Goal: Information Seeking & Learning: Learn about a topic

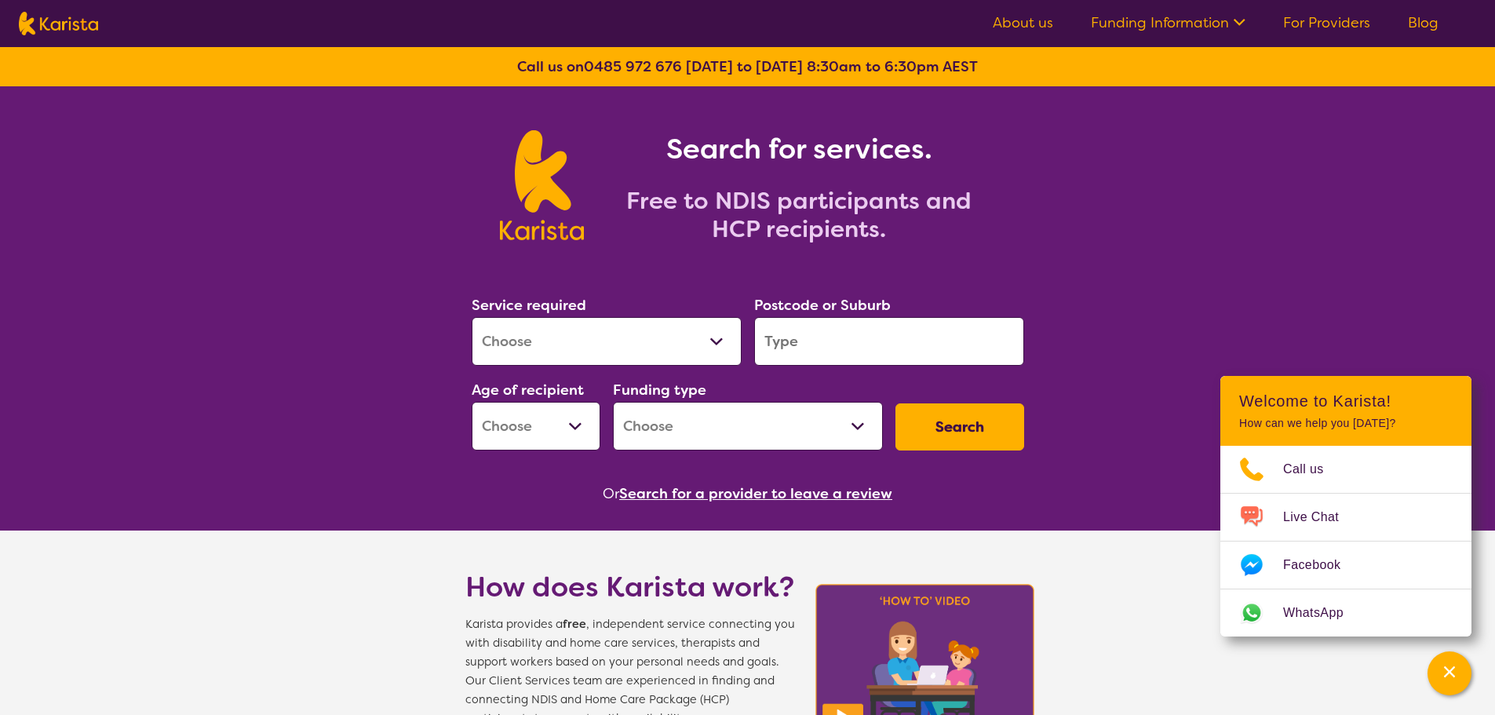
click at [600, 345] on select "Allied Health Assistant Assessment (ADHD or Autism) Behaviour support Counselli…" at bounding box center [607, 341] width 270 height 49
select select "Support worker"
click at [472, 317] on select "Allied Health Assistant Assessment (ADHD or Autism) Behaviour support Counselli…" at bounding box center [607, 341] width 270 height 49
click at [810, 338] on input "search" at bounding box center [889, 341] width 270 height 49
type input "4101"
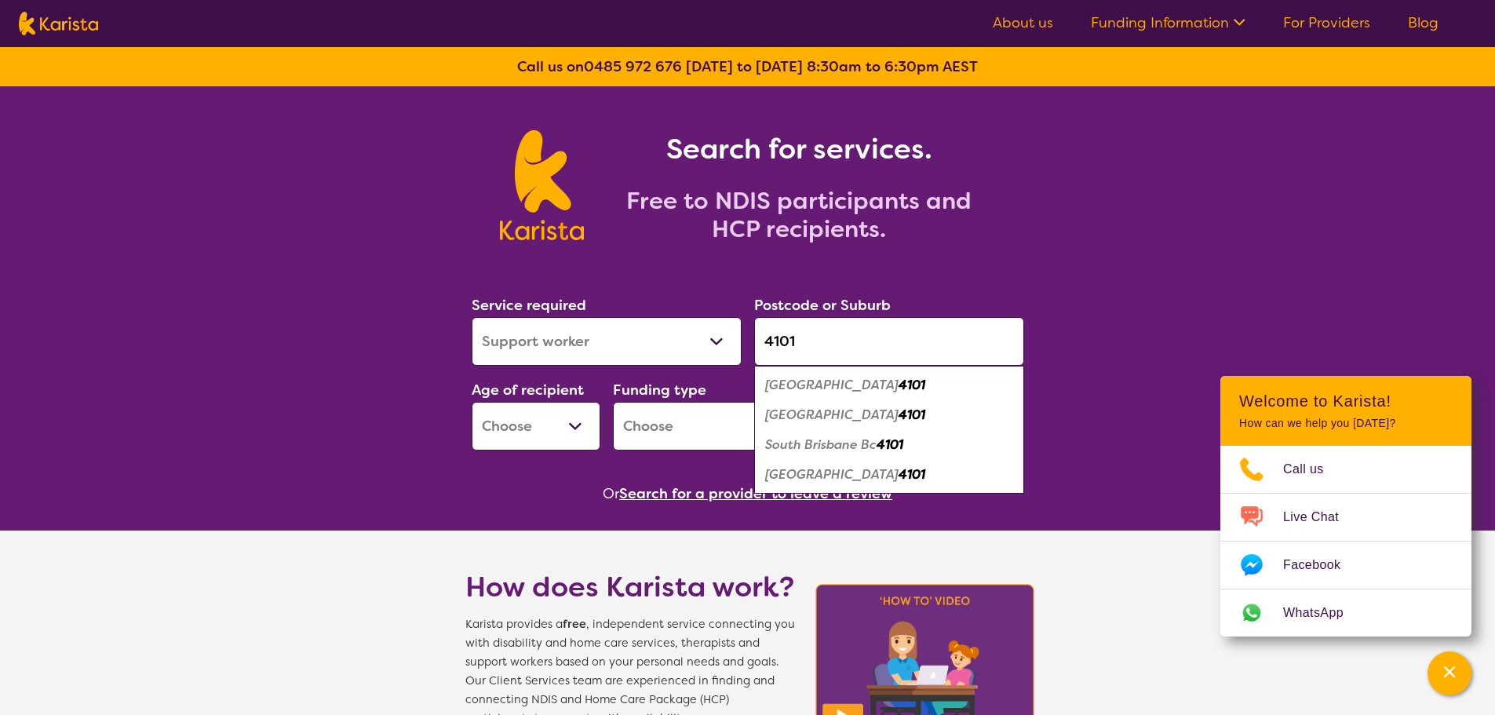
click at [567, 428] on select "Early Childhood - 0 to 9 Child - 10 to 11 Adolescent - 12 to 17 Adult - 18 to 6…" at bounding box center [536, 426] width 129 height 49
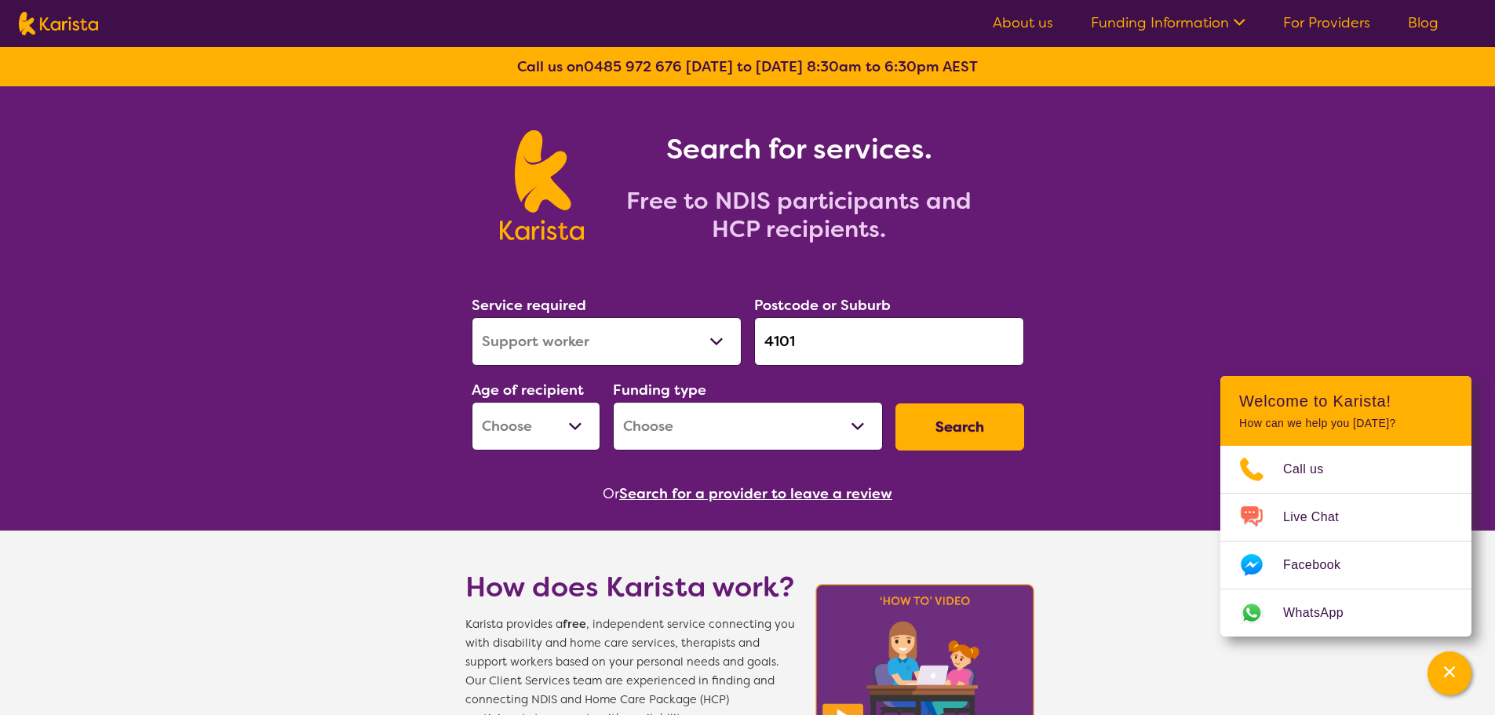
select select "AS"
click at [472, 402] on select "Early Childhood - 0 to 9 Child - 10 to 11 Adolescent - 12 to 17 Adult - 18 to 6…" at bounding box center [536, 426] width 129 height 49
click at [721, 432] on select "Home Care Package (HCP) National Disability Insurance Scheme (NDIS) I don't know" at bounding box center [748, 426] width 270 height 49
select select "NDIS"
click at [613, 402] on select "Home Care Package (HCP) National Disability Insurance Scheme (NDIS) I don't know" at bounding box center [748, 426] width 270 height 49
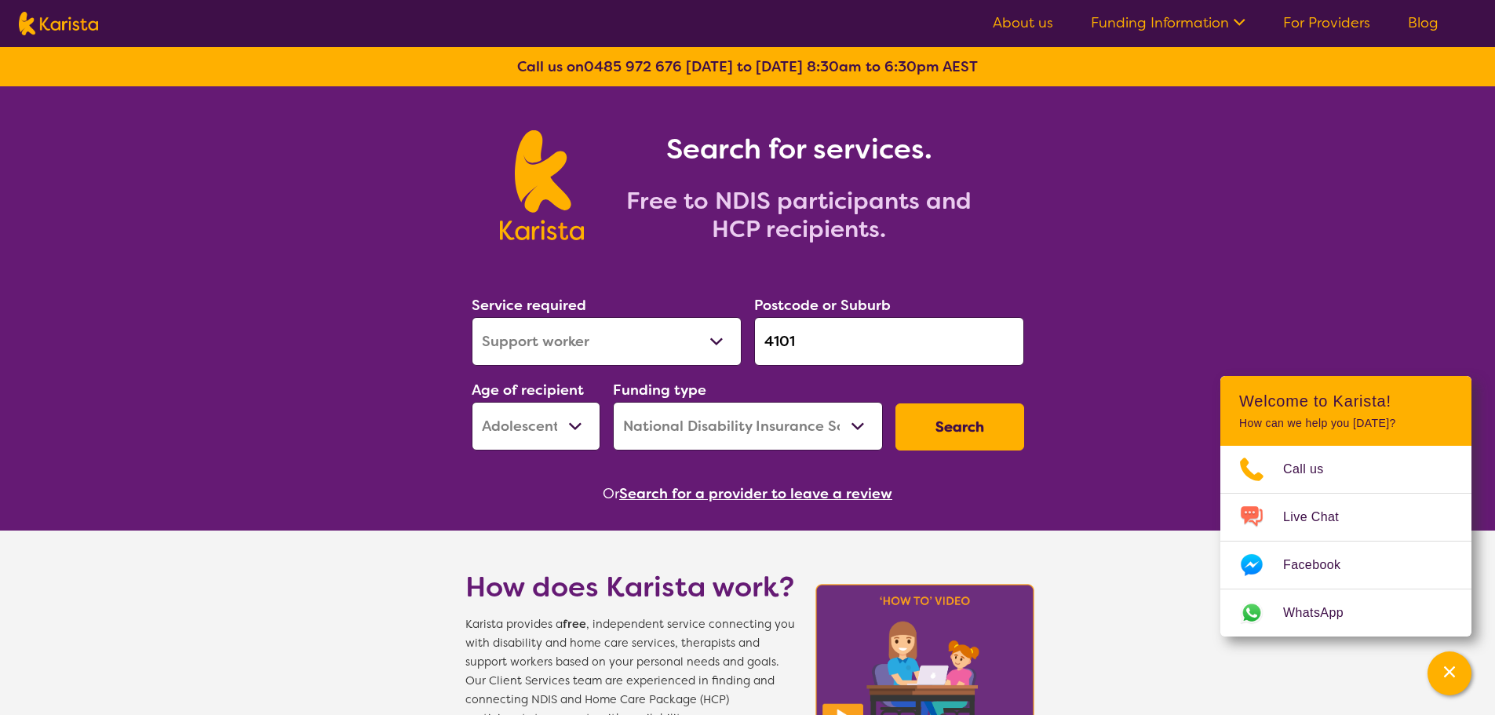
click at [939, 429] on button "Search" at bounding box center [959, 426] width 129 height 47
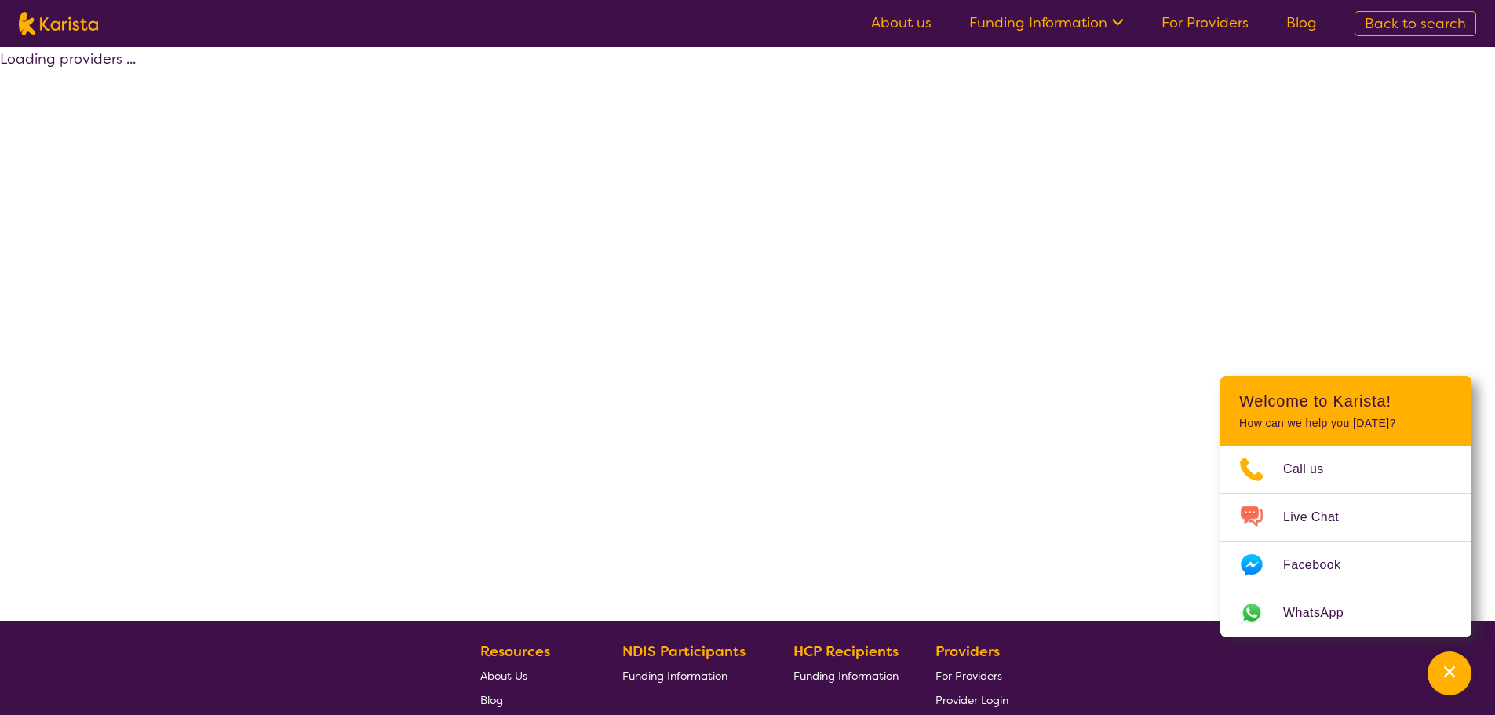
select select "by_score"
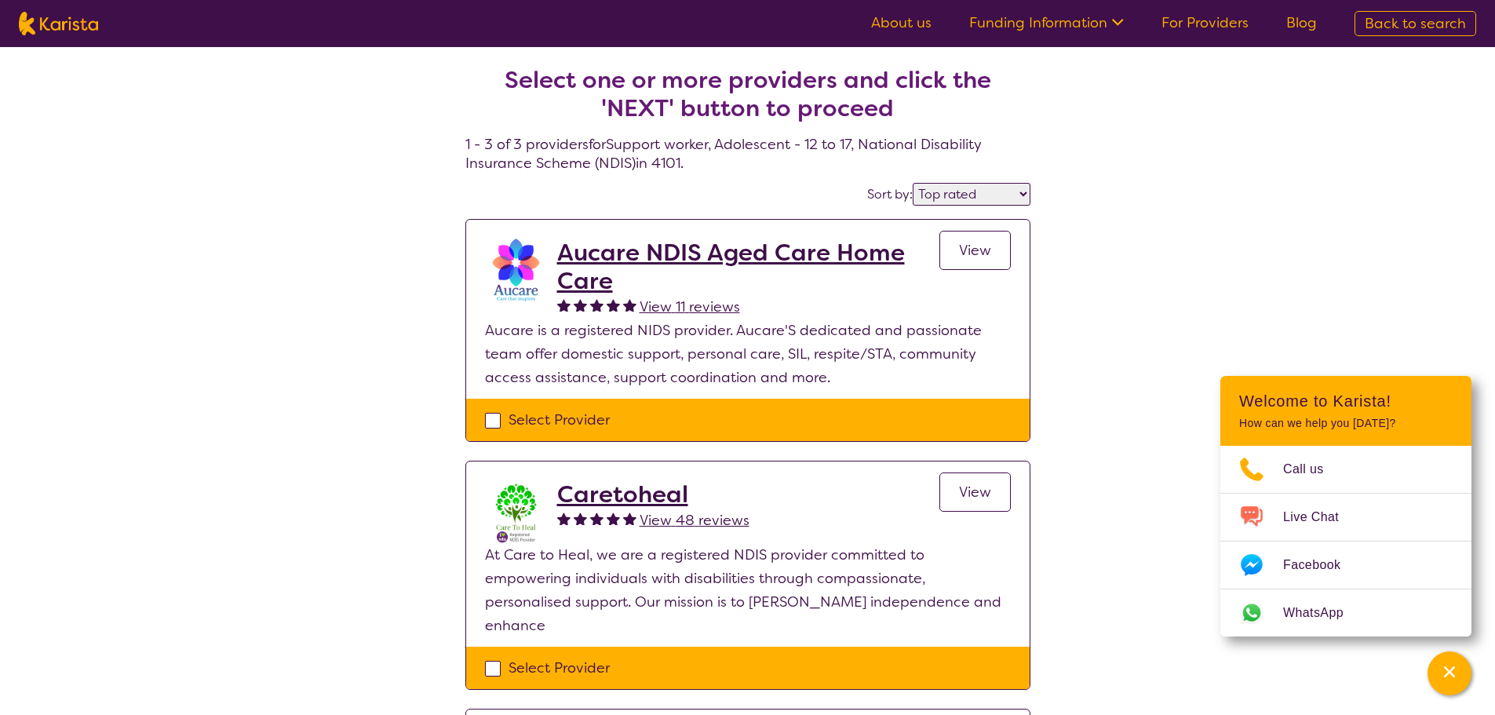
click at [75, 18] on img at bounding box center [58, 24] width 79 height 24
select select "Support worker"
select select "AS"
select select "NDIS"
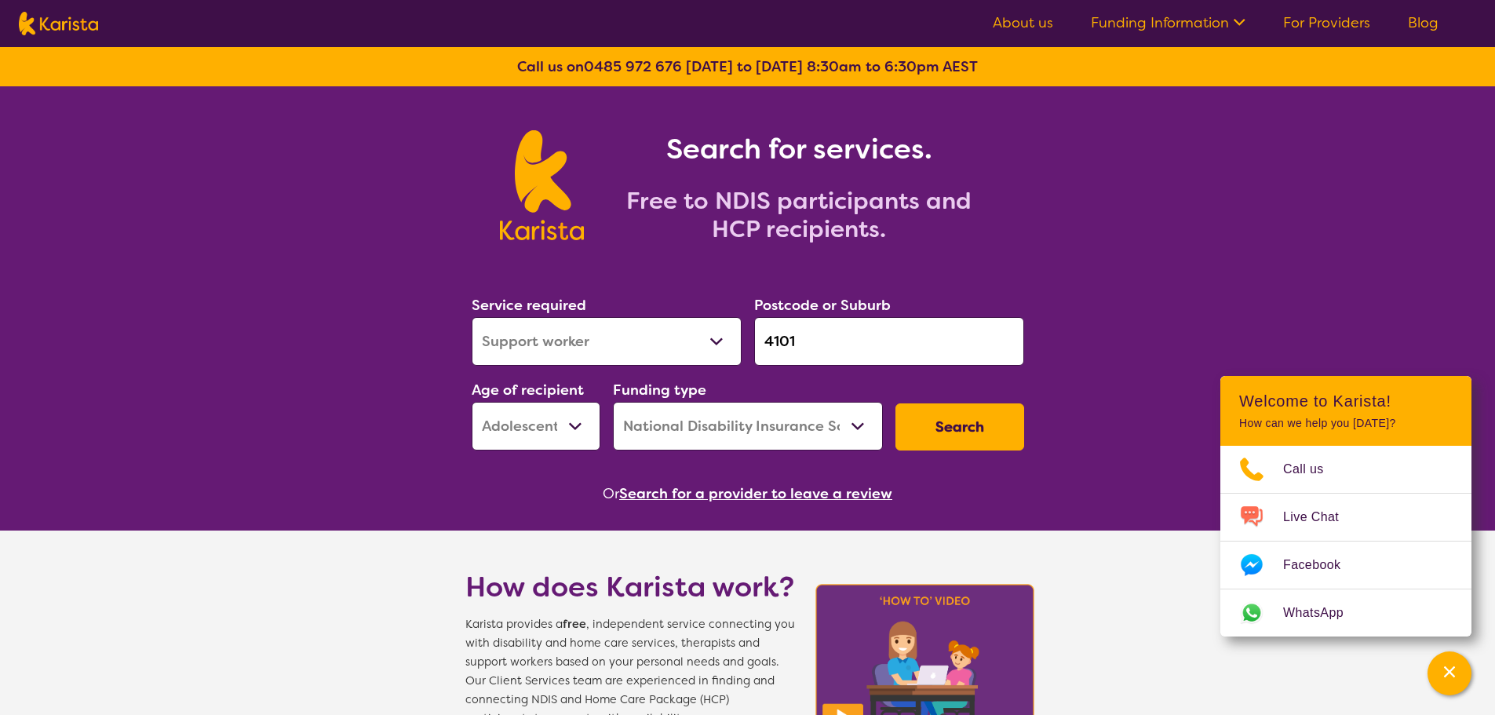
click at [1358, 28] on link "For Providers" at bounding box center [1326, 22] width 87 height 19
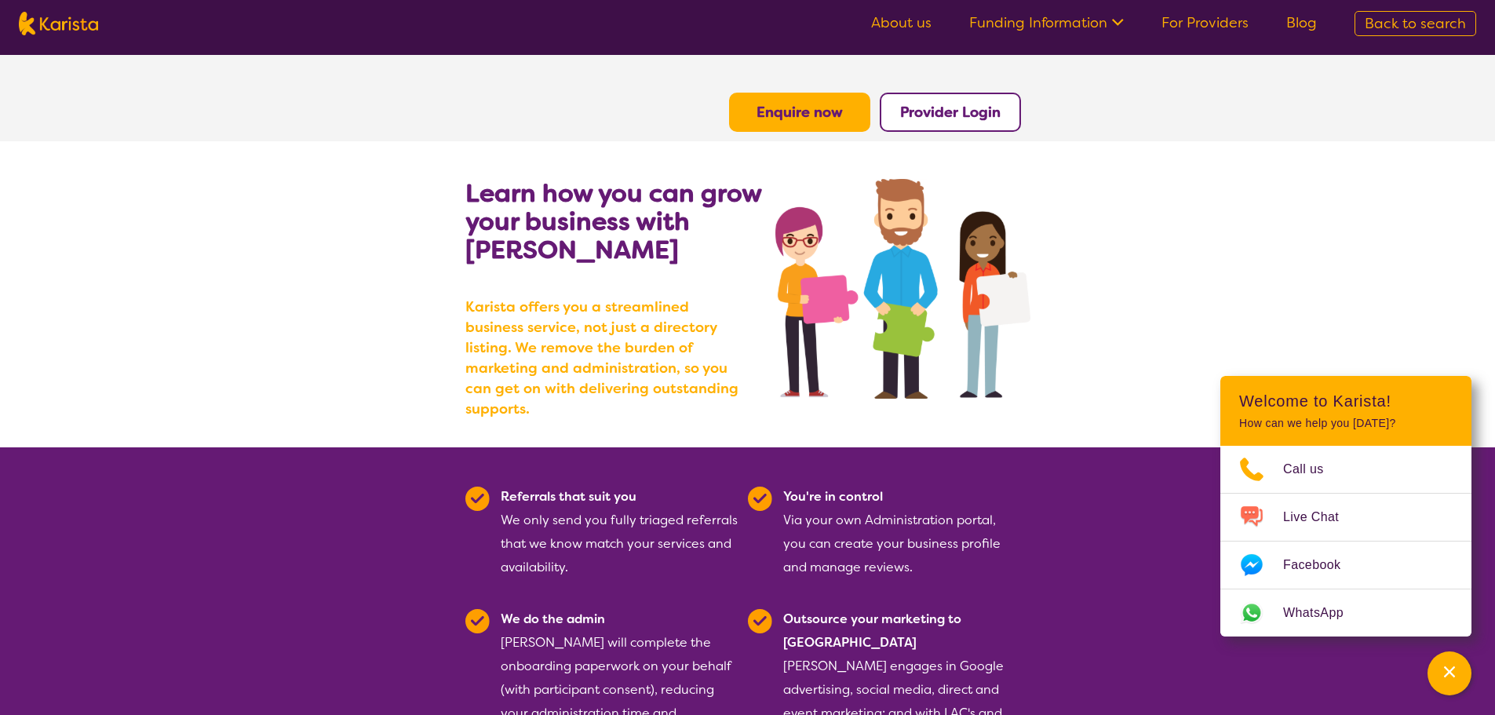
click at [73, 28] on img at bounding box center [58, 24] width 79 height 24
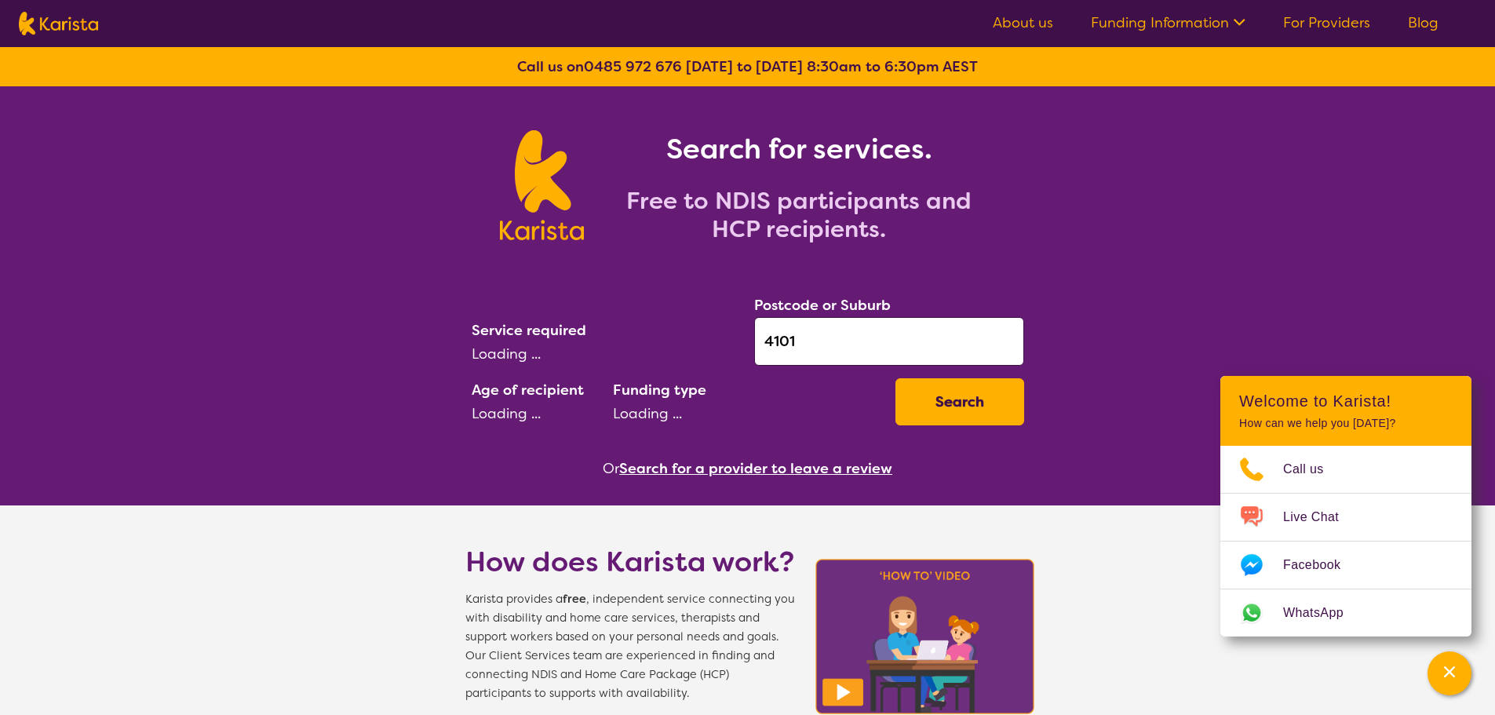
select select "Support worker"
select select "AS"
select select "NDIS"
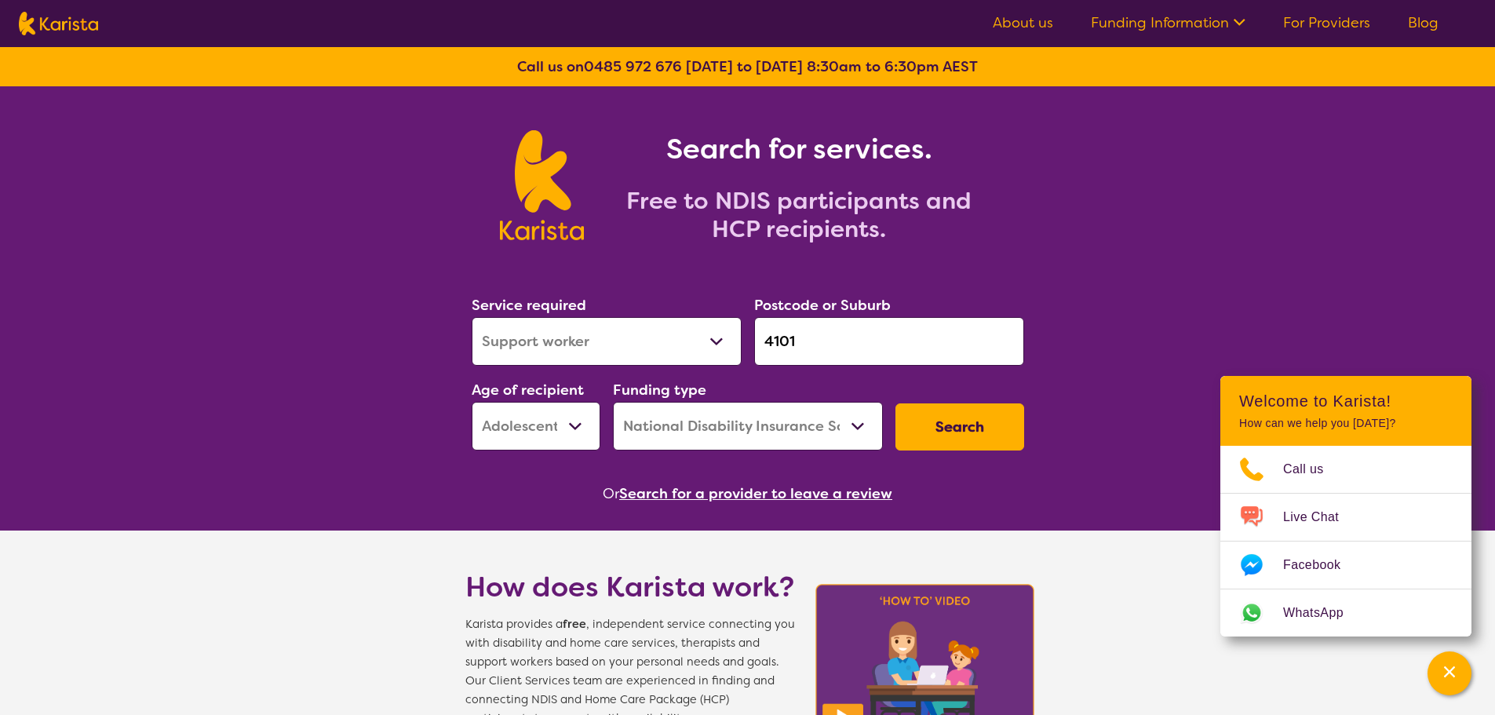
click at [1027, 20] on link "About us" at bounding box center [1023, 22] width 60 height 19
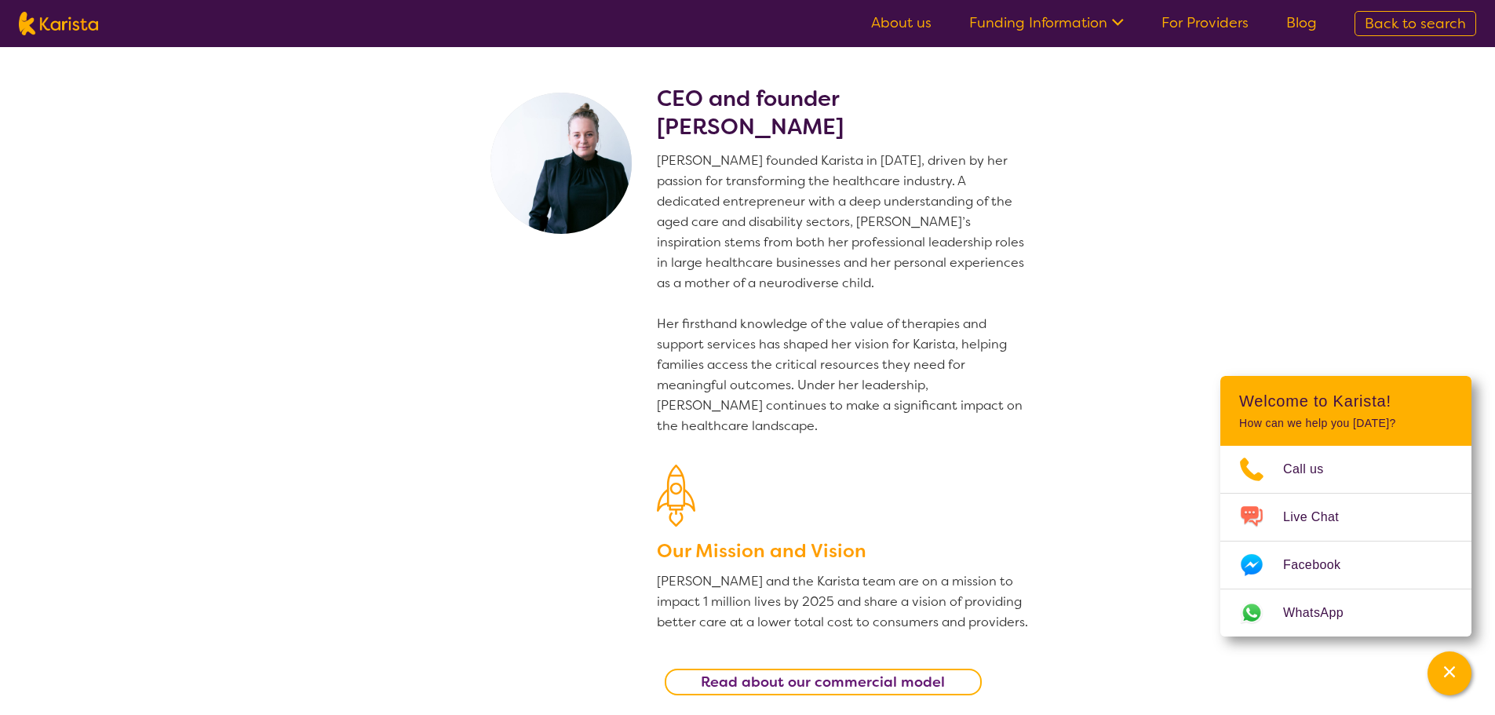
drag, startPoint x: 824, startPoint y: 139, endPoint x: 654, endPoint y: 139, distance: 170.3
click at [654, 139] on section "CEO and founder Danielle Bodinnar Danielle founded Karista in 2016, driven by h…" at bounding box center [748, 383] width 603 height 672
click at [803, 189] on p "Danielle founded Karista in 2016, driven by her passion for transforming the he…" at bounding box center [844, 294] width 374 height 286
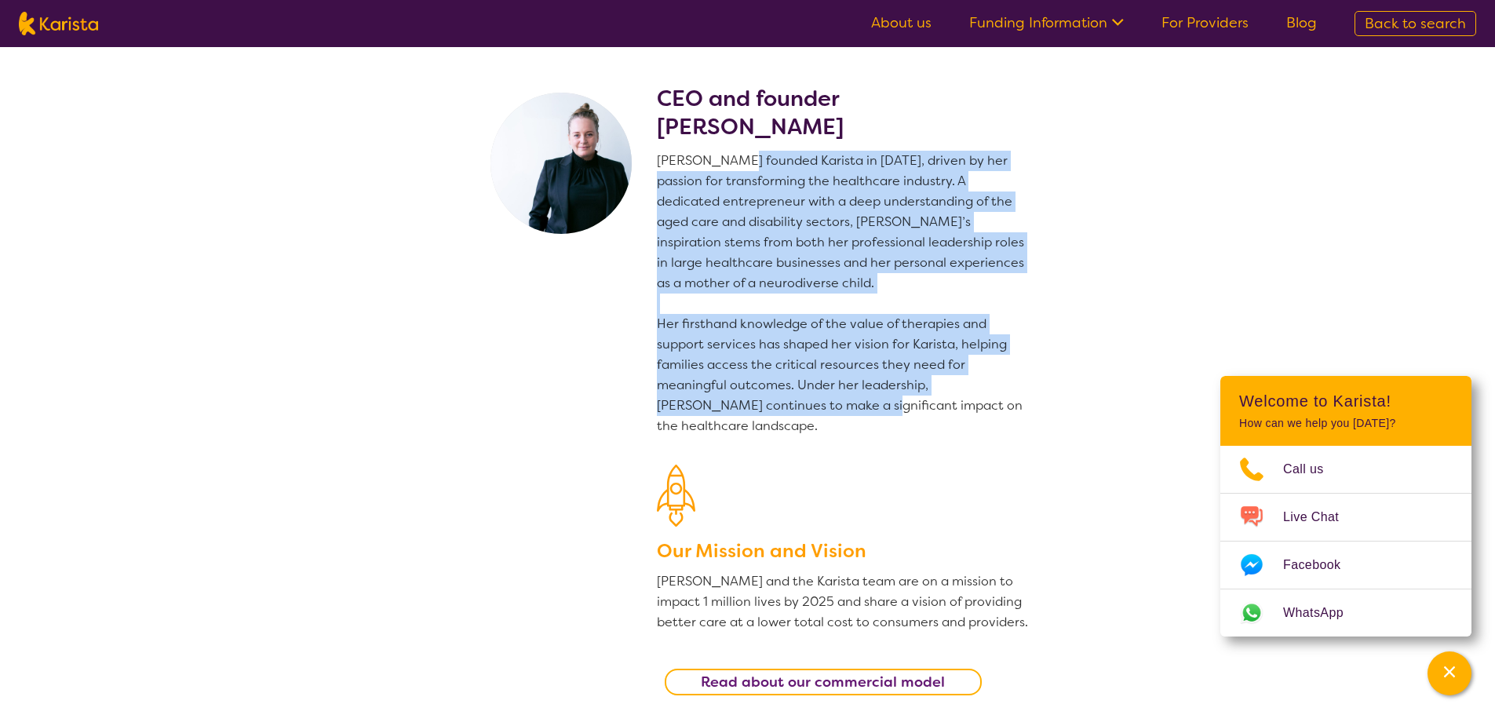
drag, startPoint x: 732, startPoint y: 154, endPoint x: 822, endPoint y: 404, distance: 266.1
click at [822, 404] on p "Danielle founded Karista in 2016, driven by her passion for transforming the he…" at bounding box center [844, 294] width 374 height 286
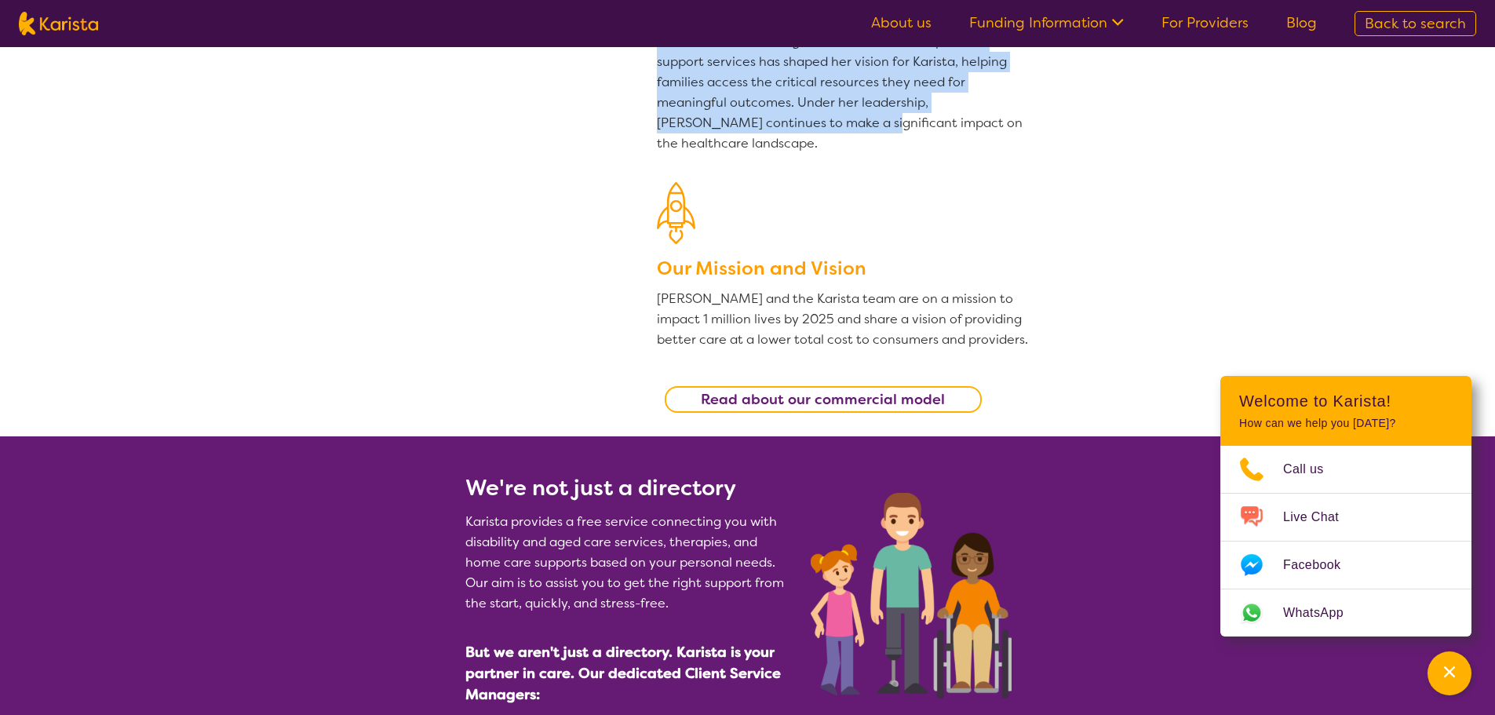
scroll to position [314, 0]
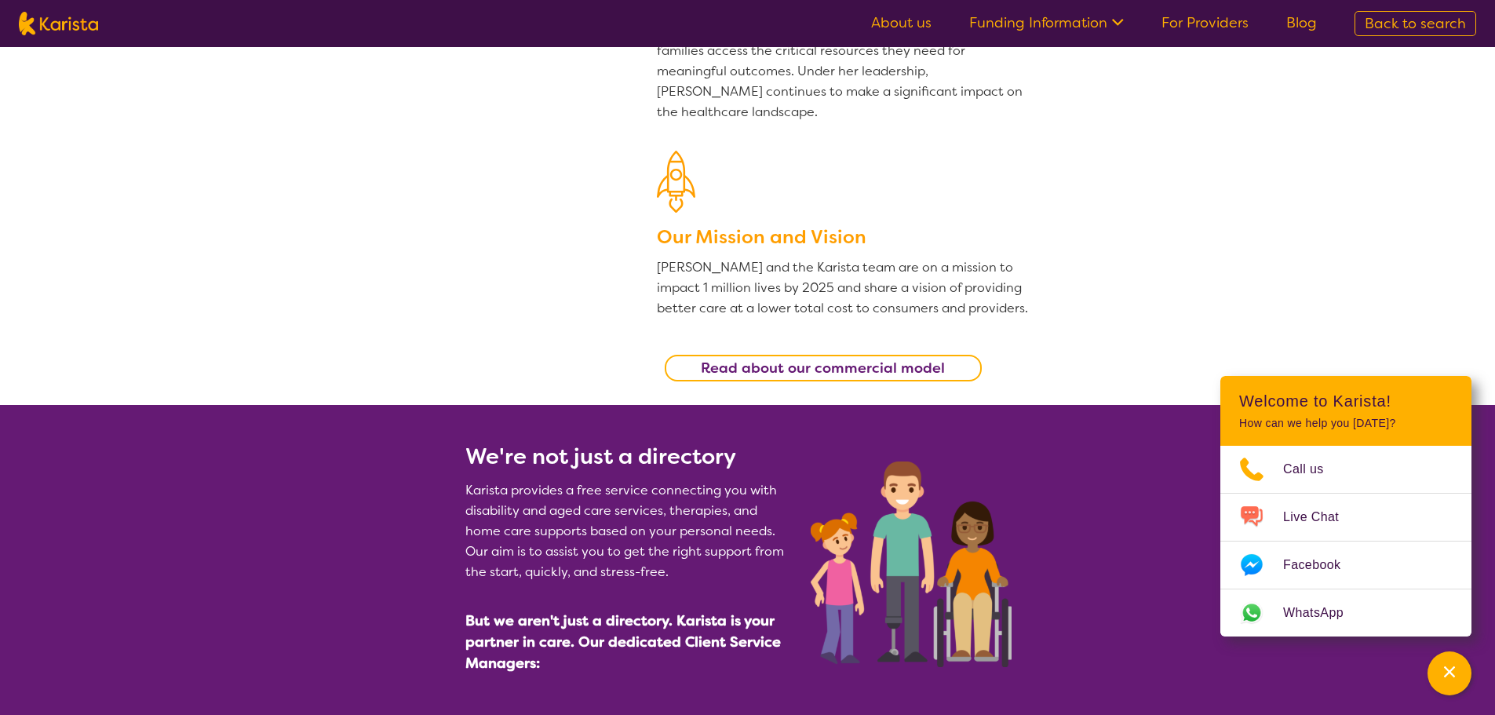
click at [828, 236] on h3 "Our Mission and Vision" at bounding box center [844, 237] width 374 height 28
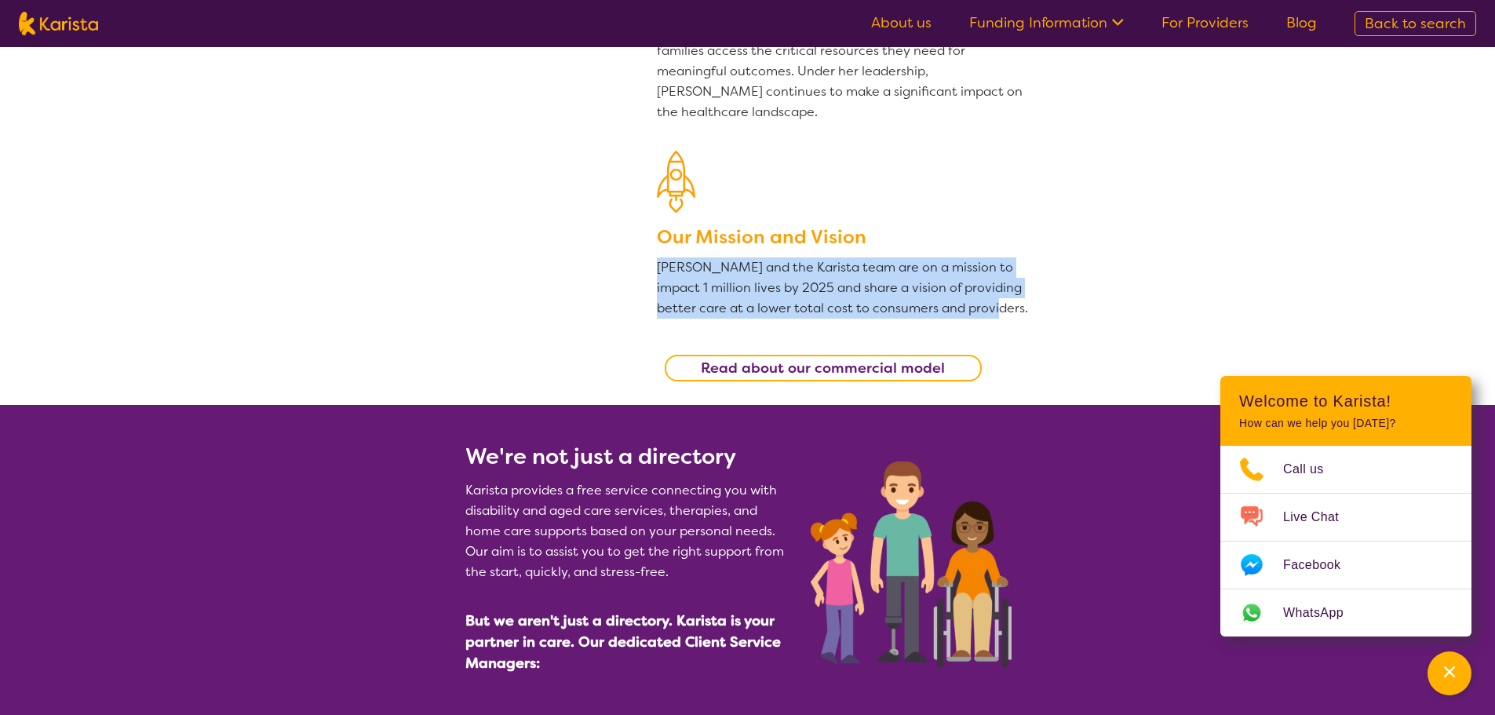
drag, startPoint x: 679, startPoint y: 272, endPoint x: 1021, endPoint y: 311, distance: 344.3
click at [1021, 311] on section "CEO and founder Danielle Bodinnar Danielle founded Karista in 2016, driven by h…" at bounding box center [748, 69] width 603 height 672
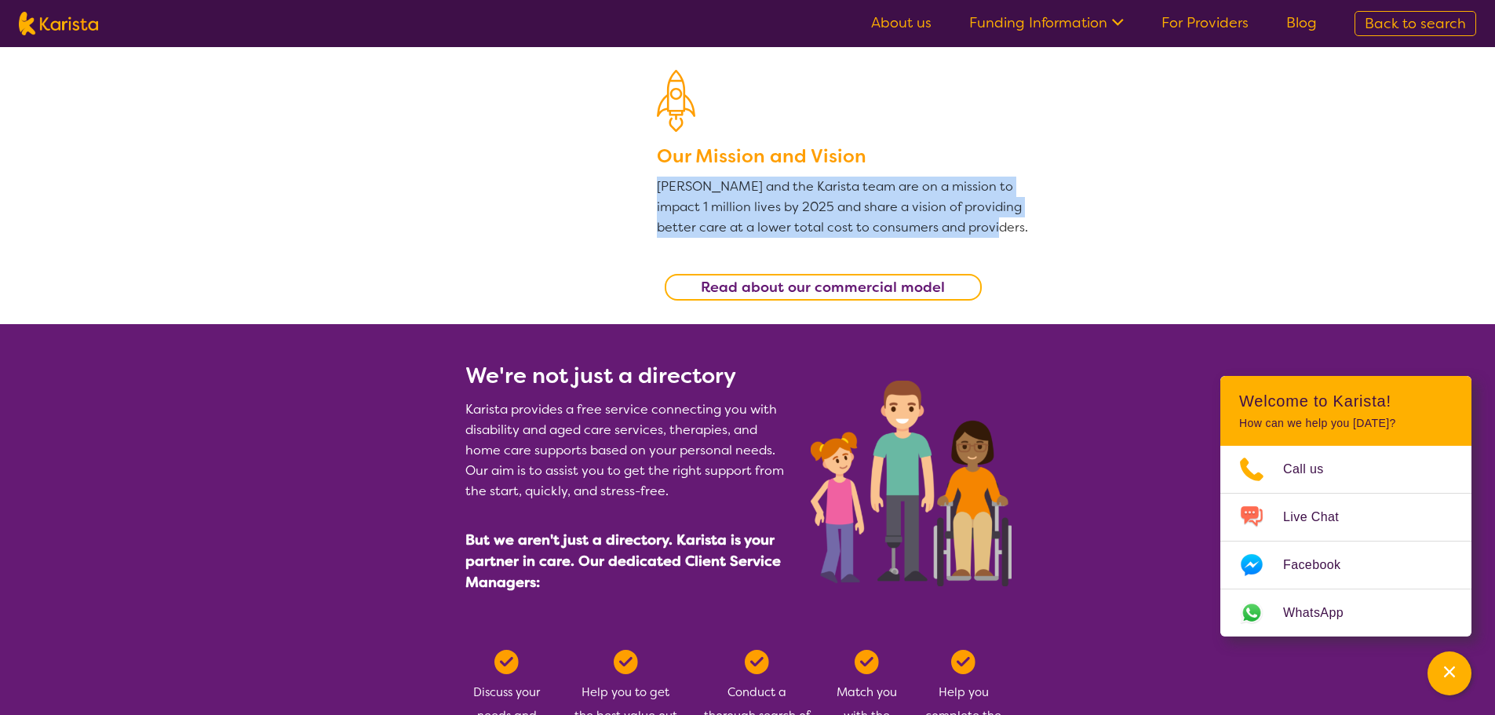
scroll to position [471, 0]
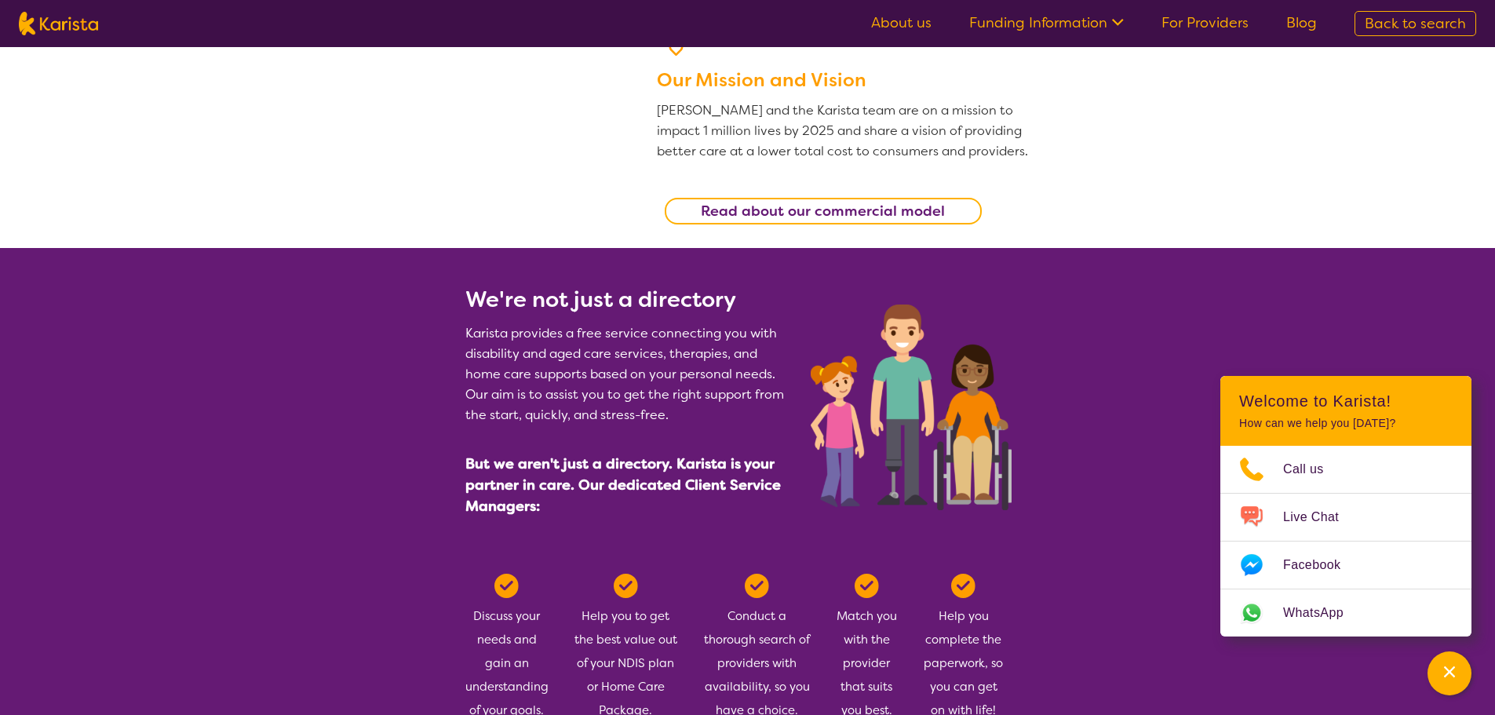
click at [921, 214] on b "Read about our commercial model" at bounding box center [823, 211] width 244 height 19
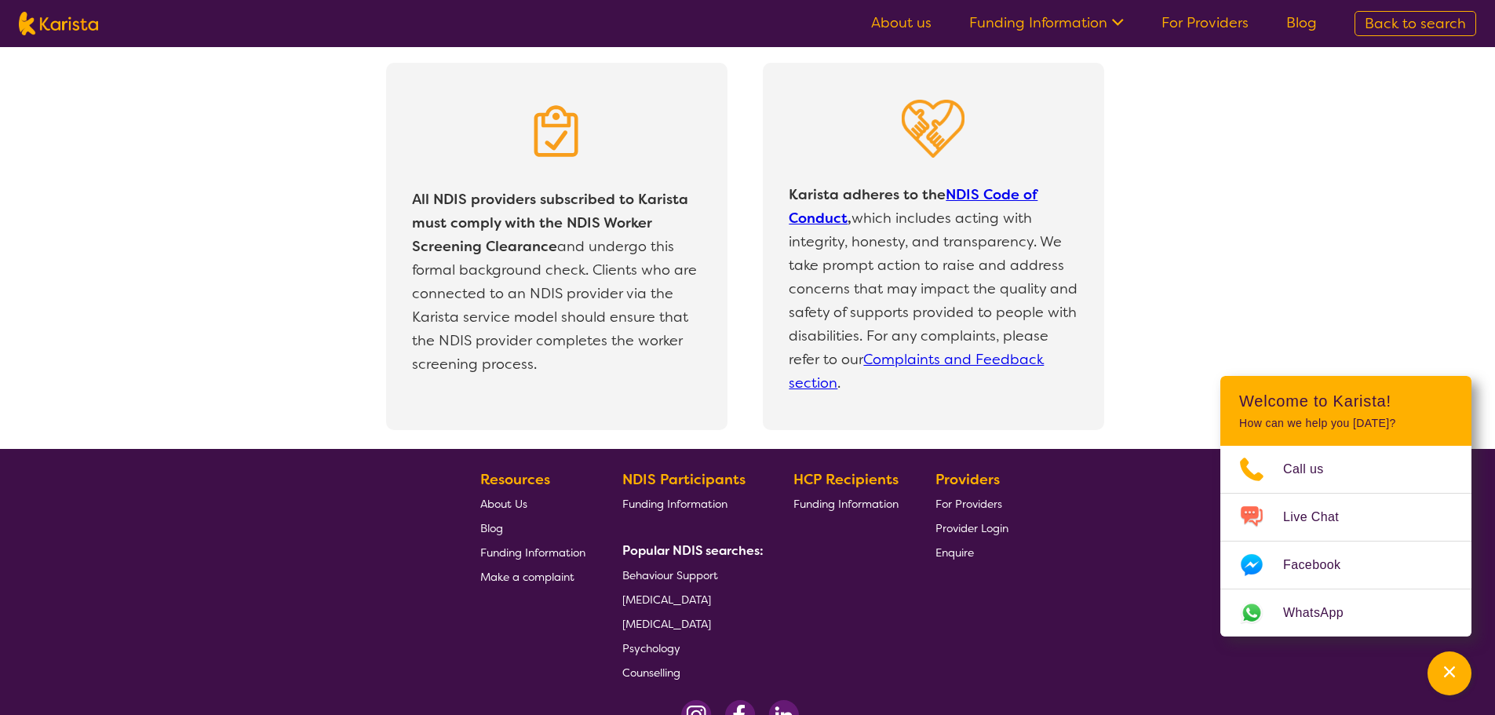
scroll to position [3240, 0]
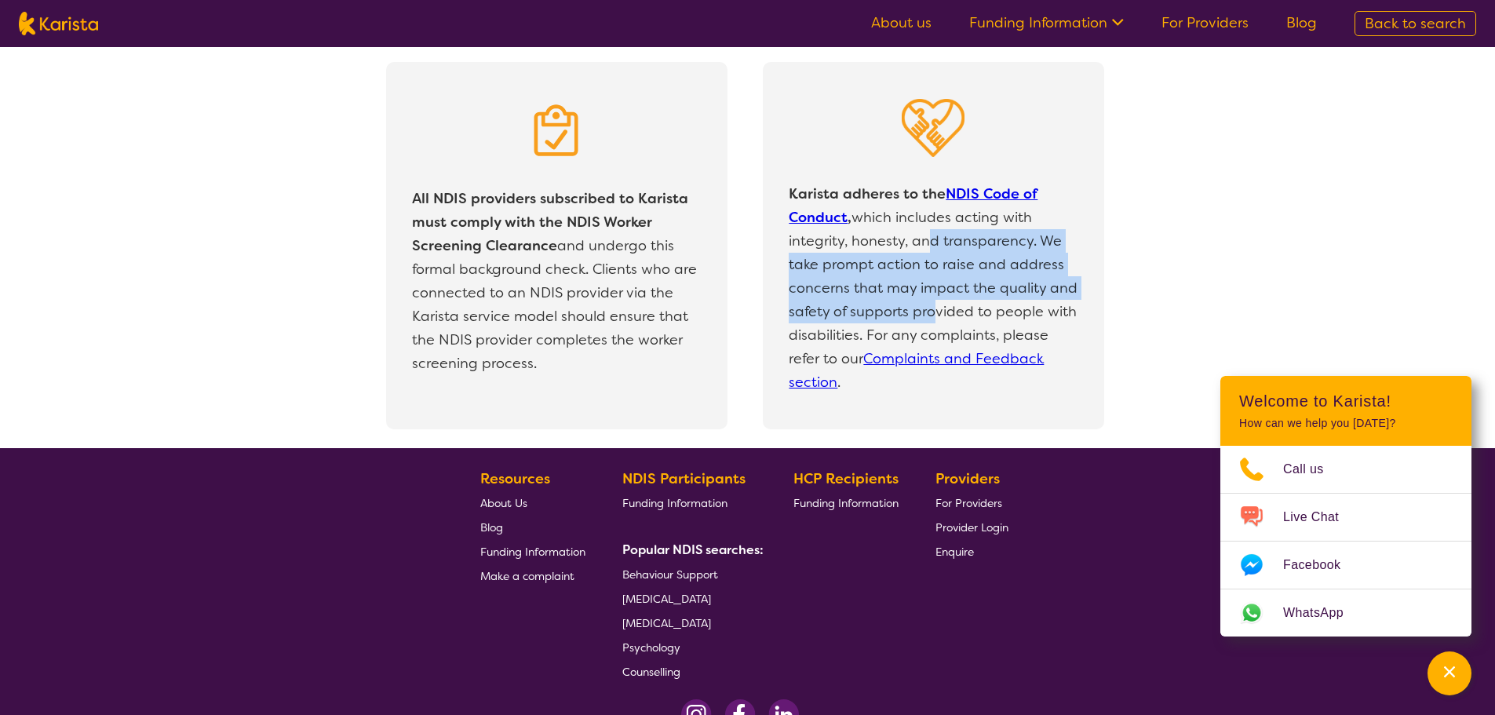
drag, startPoint x: 924, startPoint y: 251, endPoint x: 926, endPoint y: 313, distance: 62.0
click at [926, 313] on p "Karista adheres to the NDIS Code of Conduct , which includes acting with integr…" at bounding box center [933, 288] width 297 height 220
click at [905, 305] on p "Karista adheres to the NDIS Code of Conduct , which includes acting with integr…" at bounding box center [933, 288] width 297 height 220
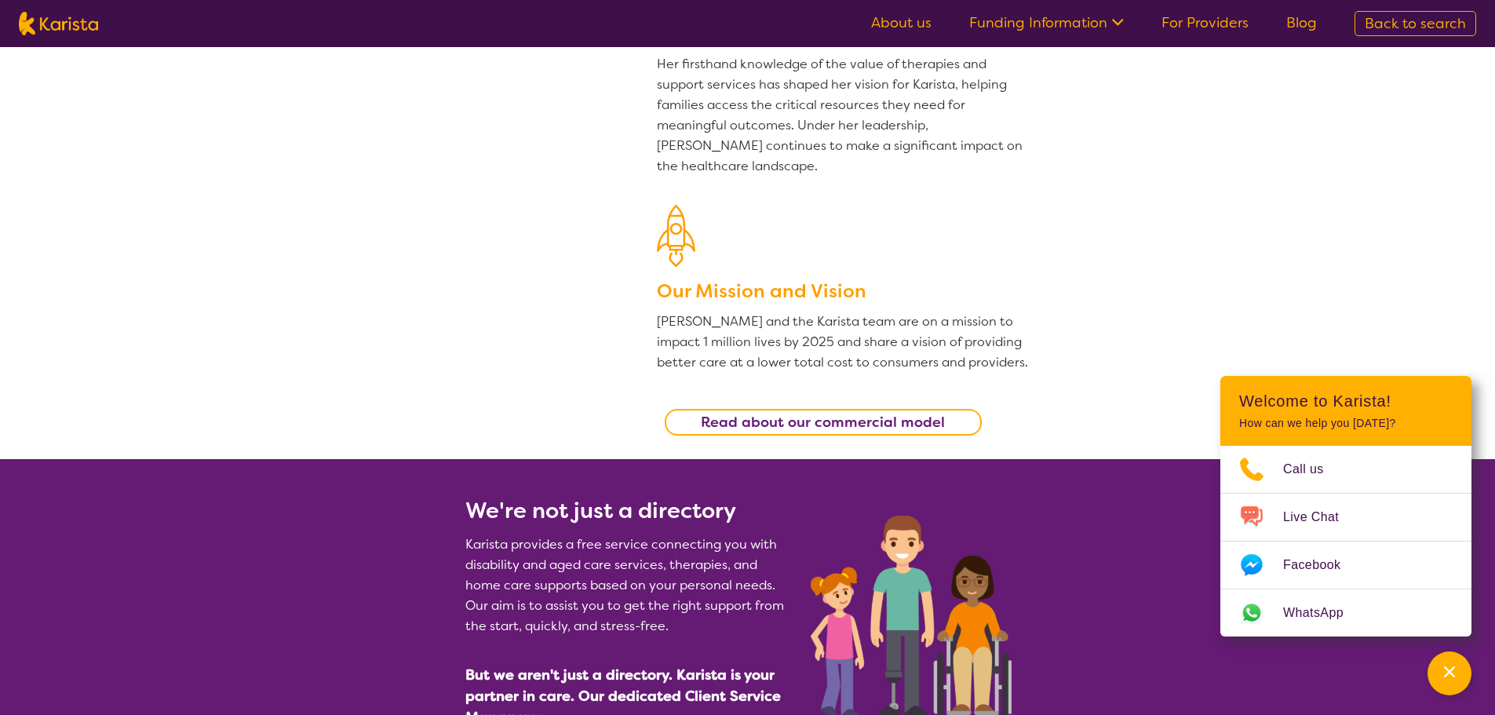
scroll to position [0, 0]
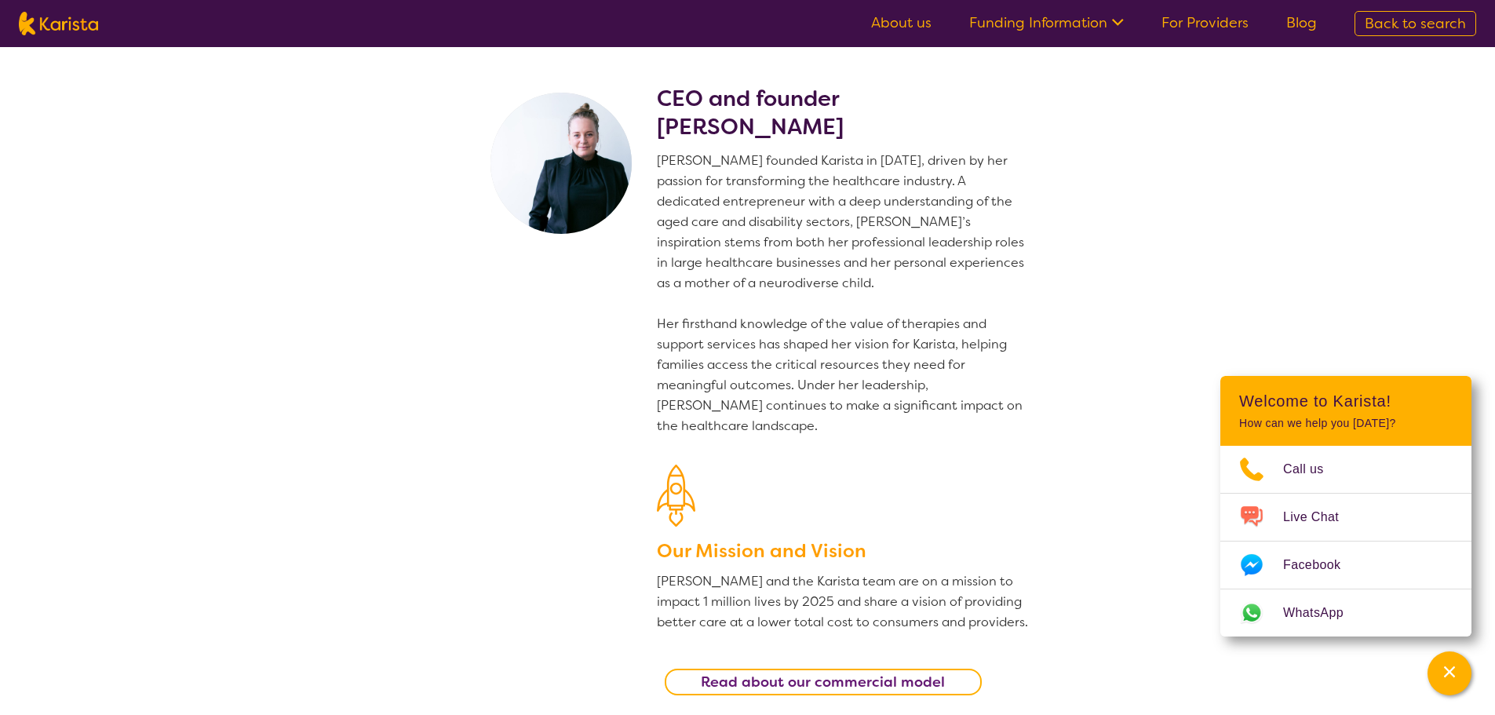
click at [1063, 23] on link "Funding Information" at bounding box center [1046, 22] width 155 height 19
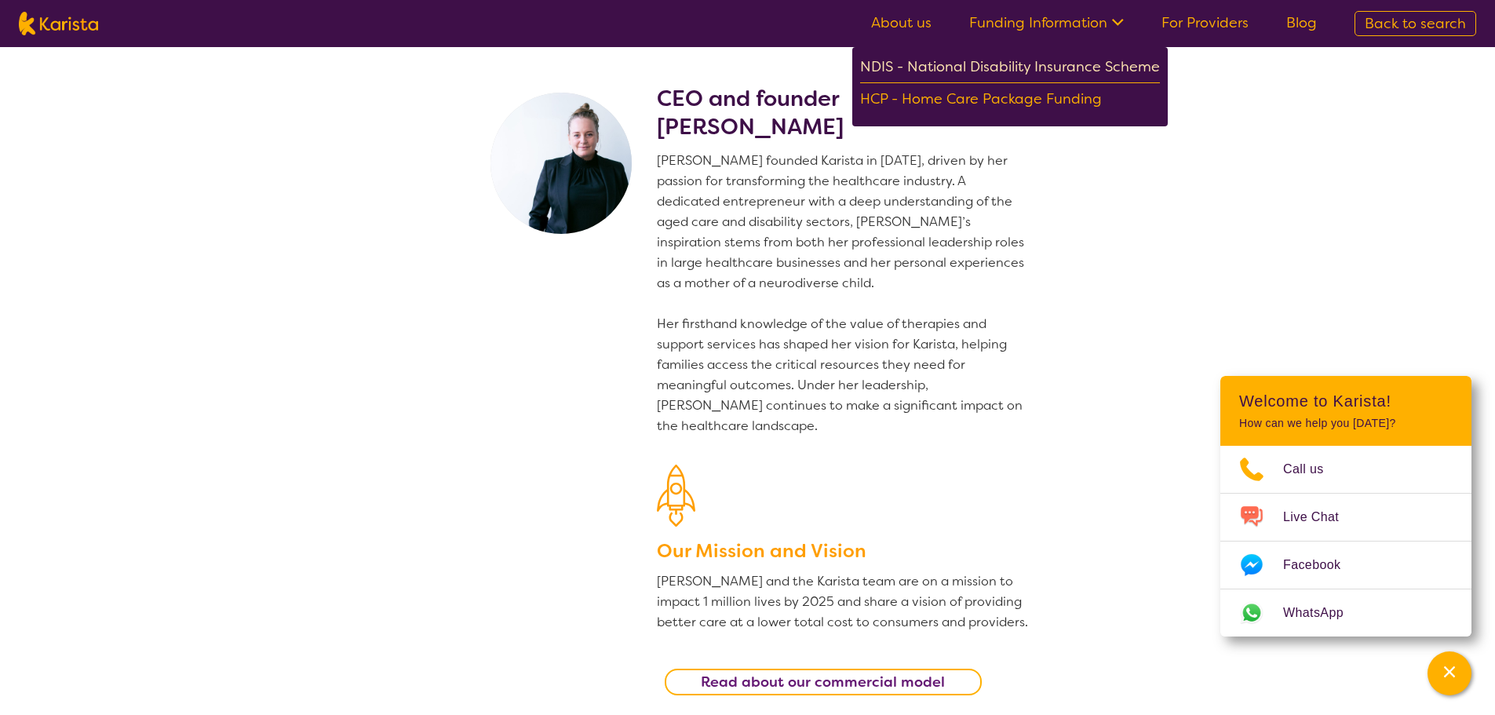
click at [1074, 62] on div "NDIS - National Disability Insurance Scheme" at bounding box center [1010, 69] width 300 height 28
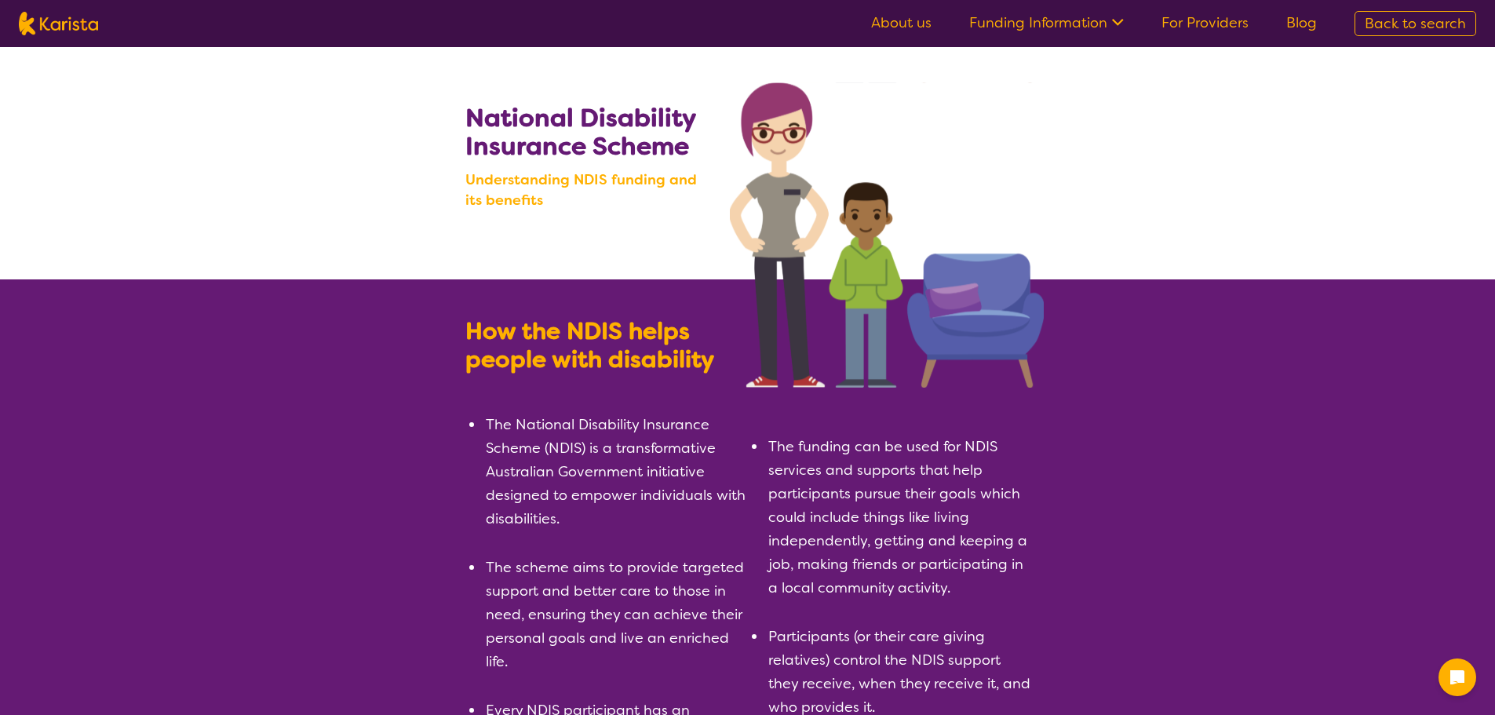
click at [916, 22] on link "About us" at bounding box center [901, 22] width 60 height 19
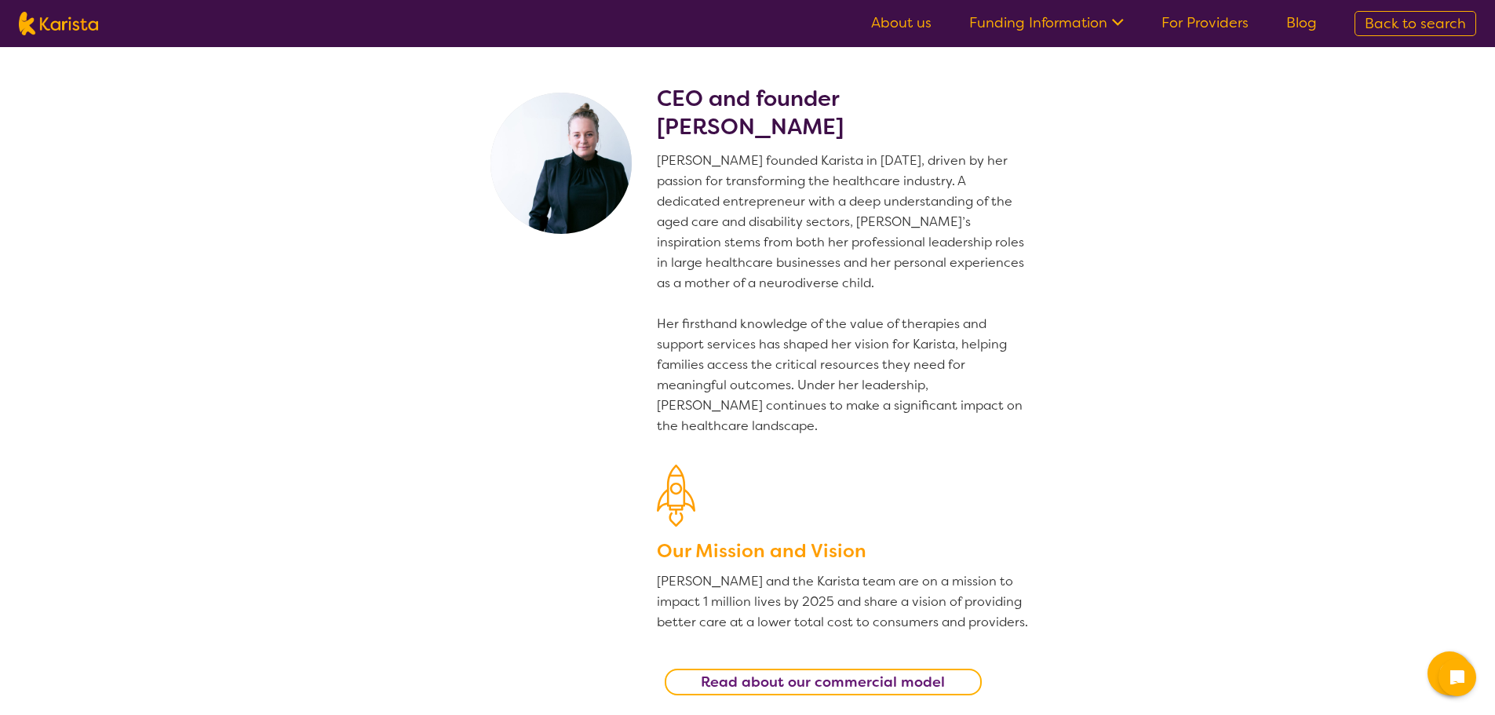
click at [579, 146] on img at bounding box center [561, 163] width 141 height 141
click at [906, 21] on link "About us" at bounding box center [901, 22] width 60 height 19
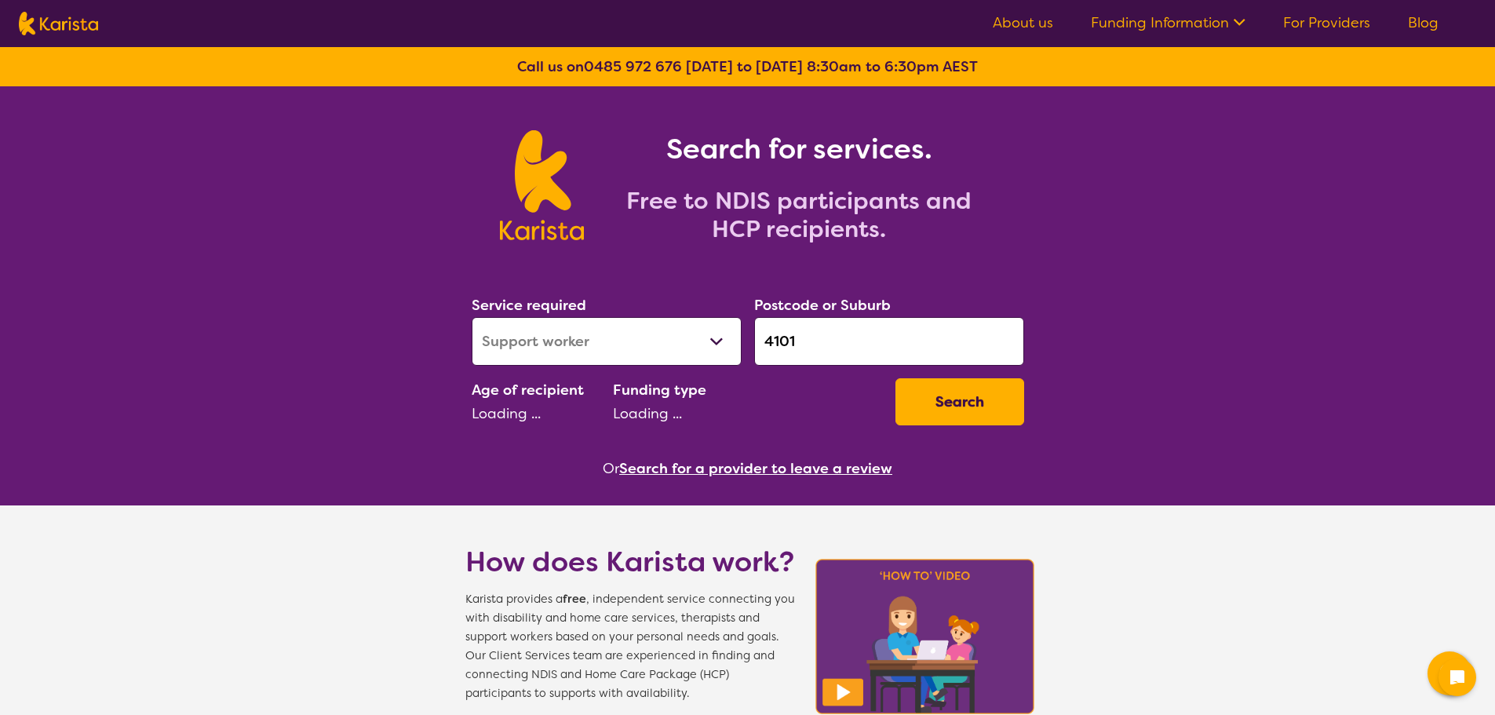
select select "Support worker"
select select "AS"
select select "NDIS"
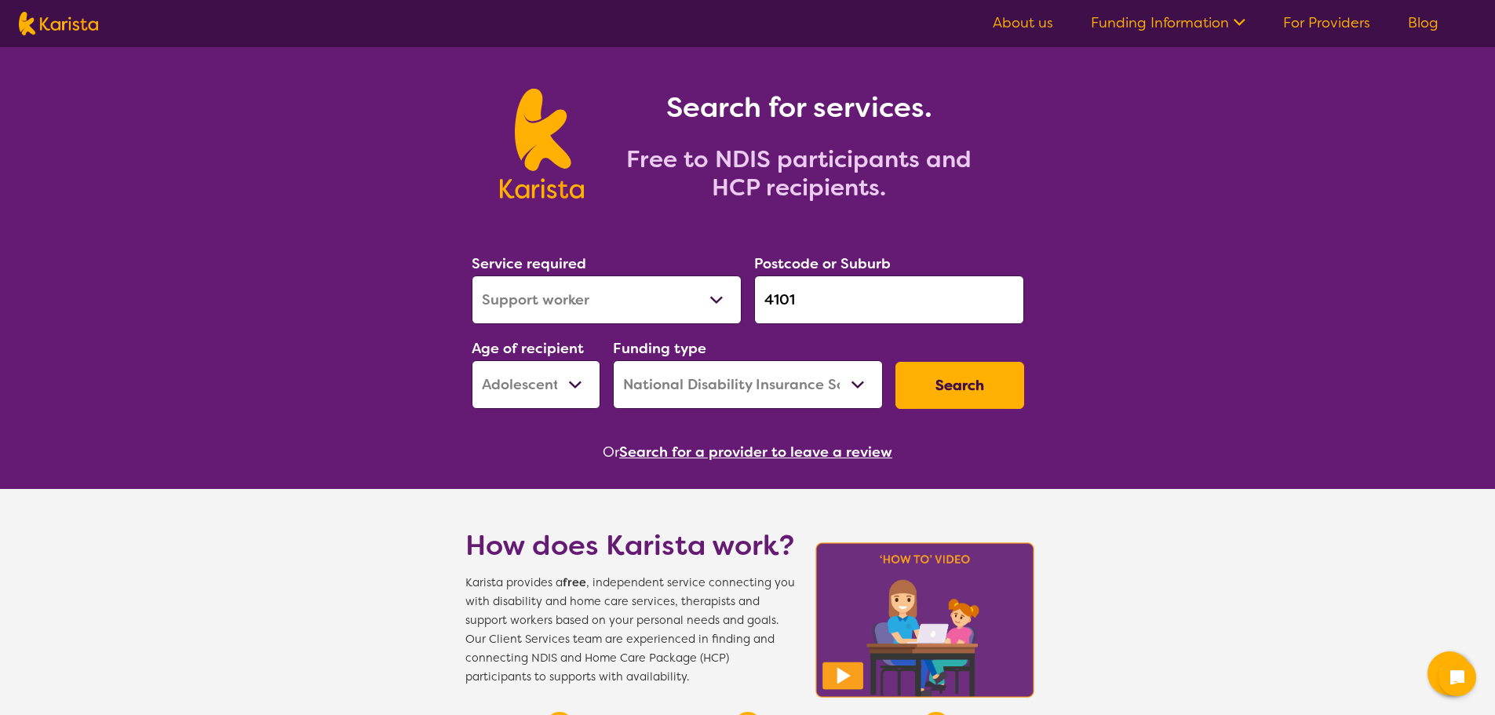
scroll to position [78, 0]
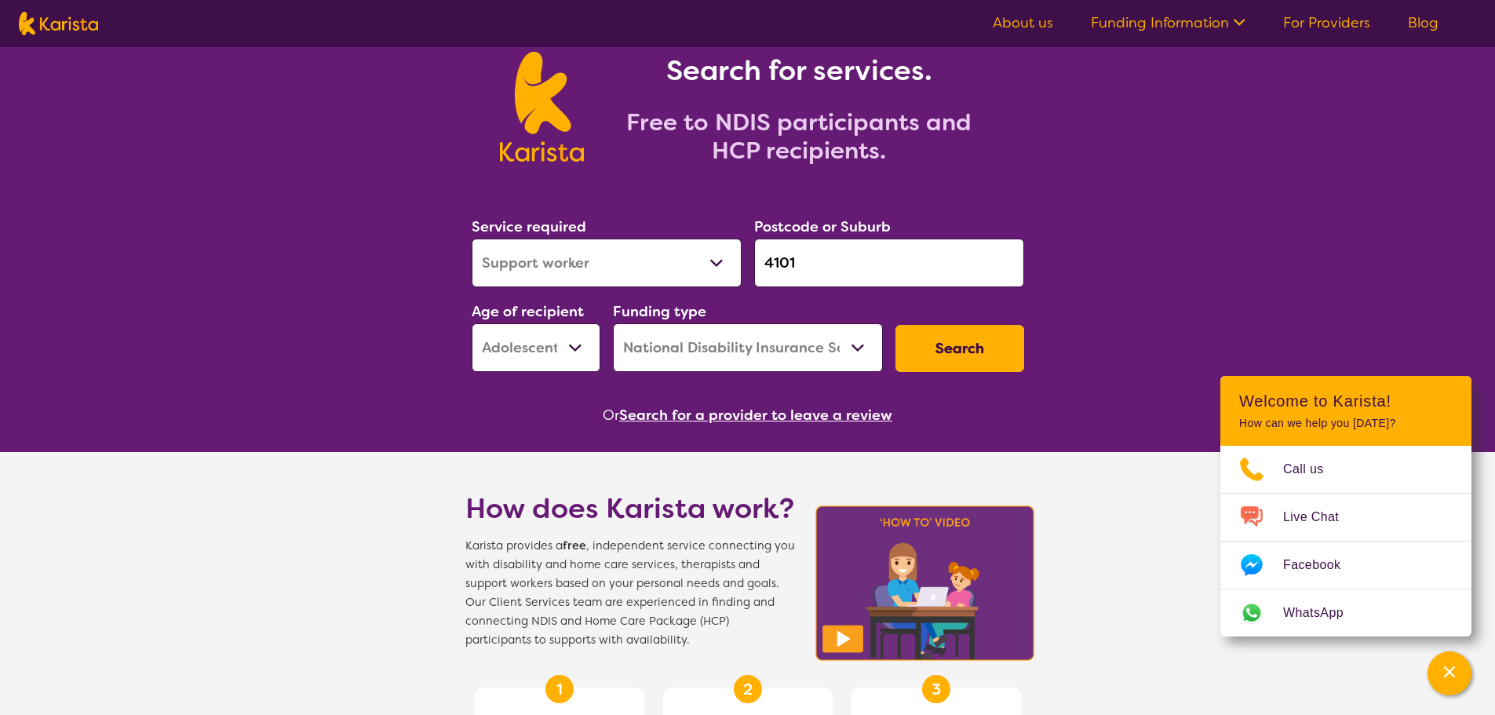
click at [1020, 347] on button "Search" at bounding box center [959, 348] width 129 height 47
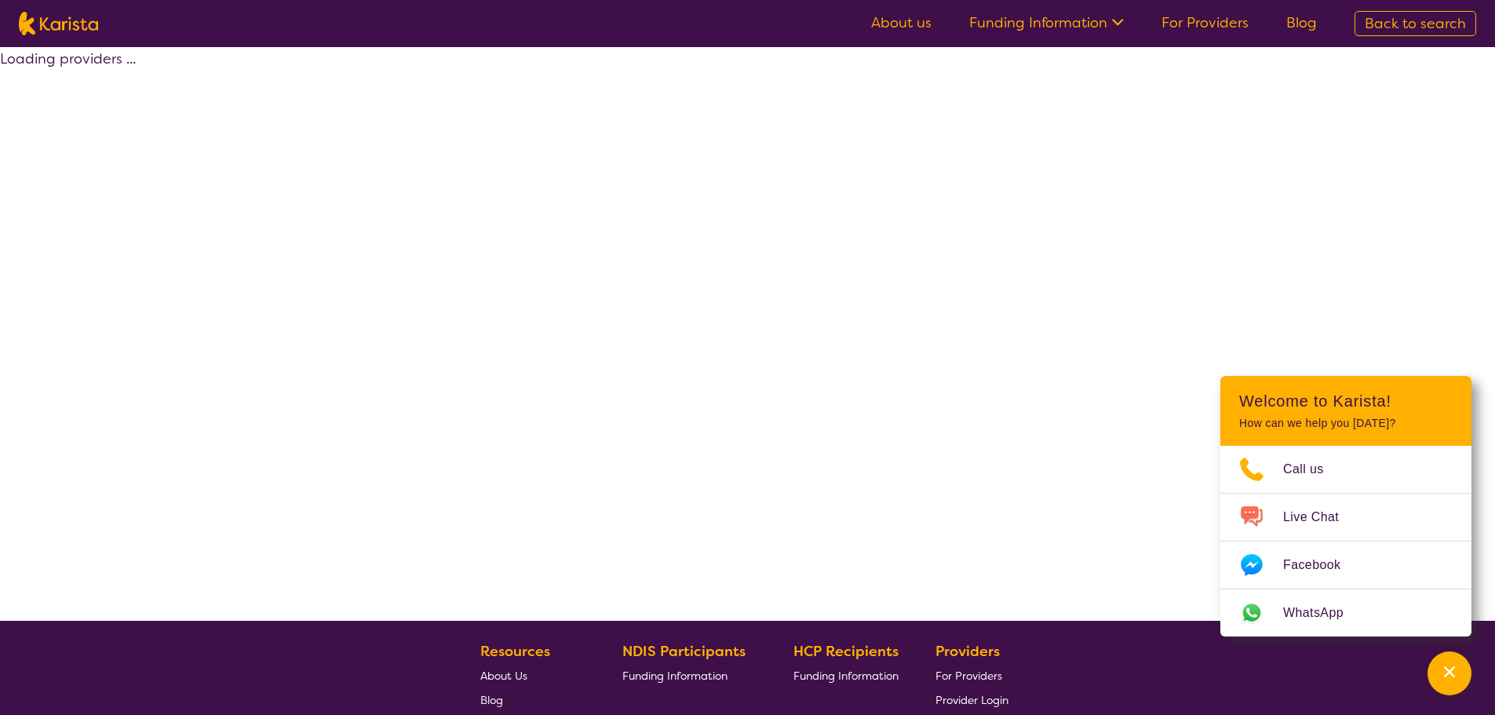
select select "by_score"
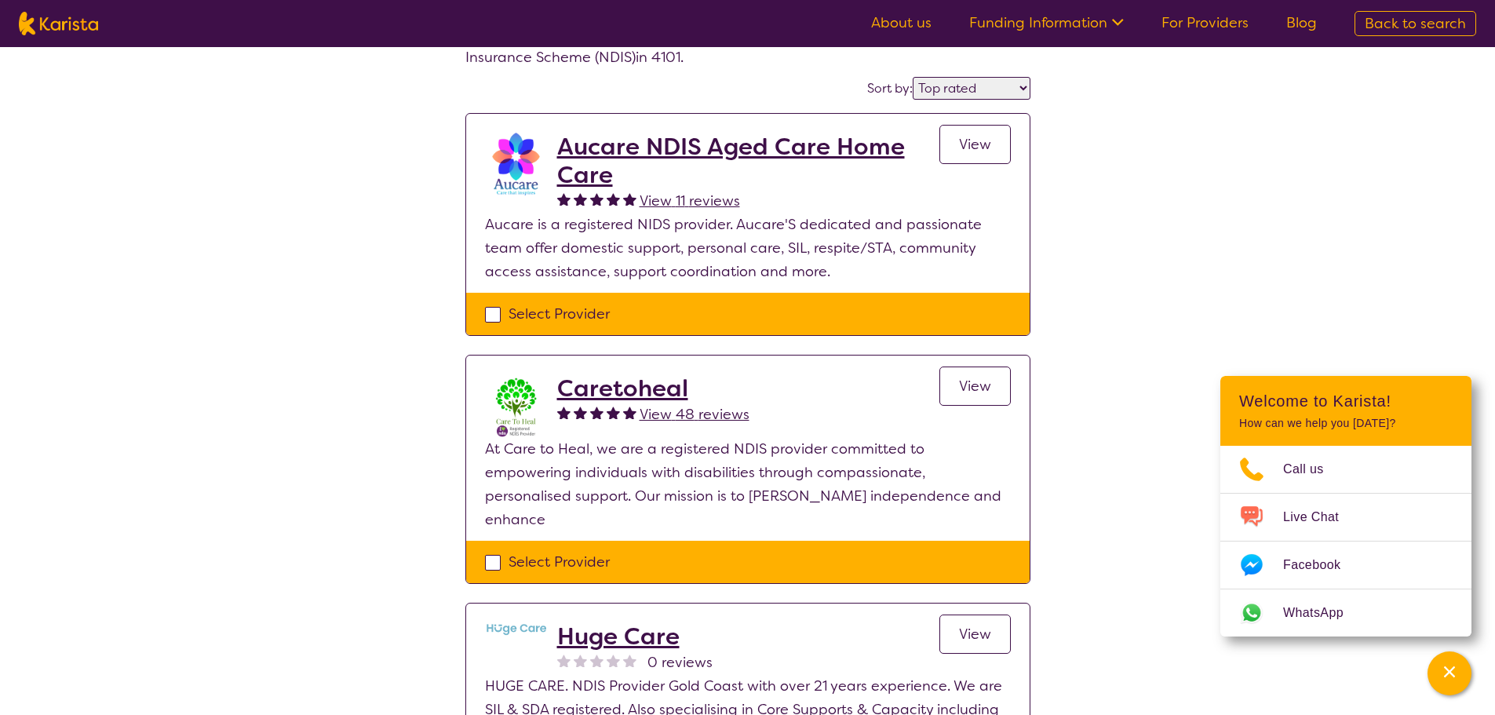
scroll to position [78, 0]
